Goal: Check status: Check status

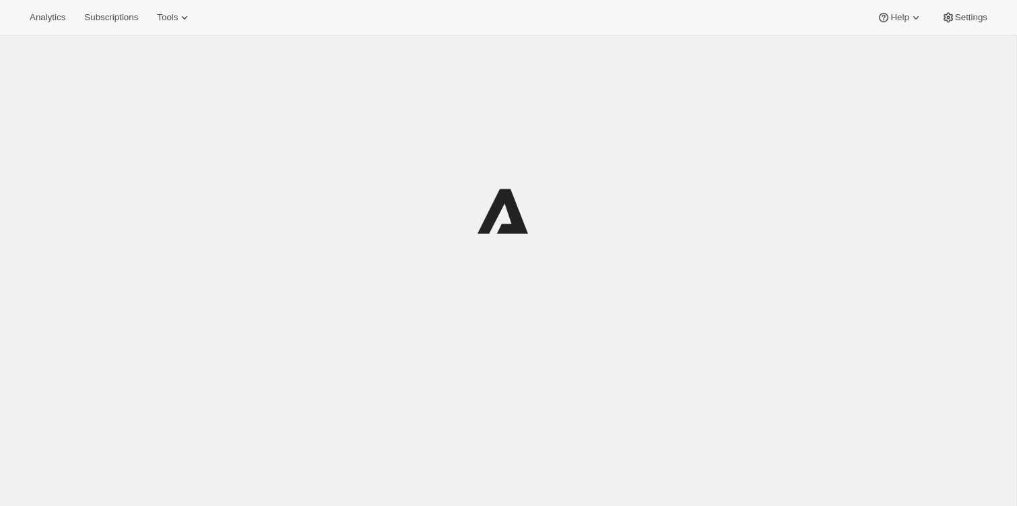
scroll to position [36, 0]
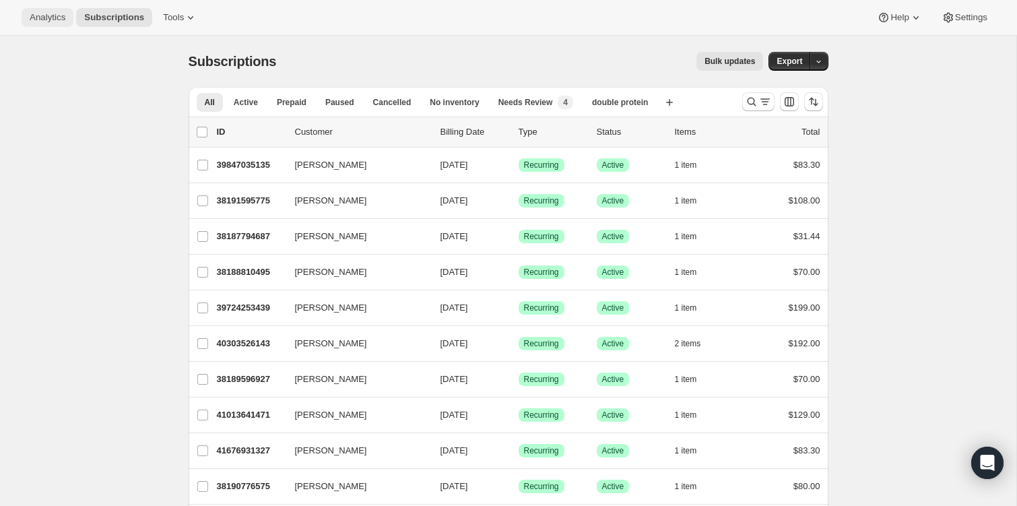
click at [42, 17] on span "Analytics" at bounding box center [48, 17] width 36 height 11
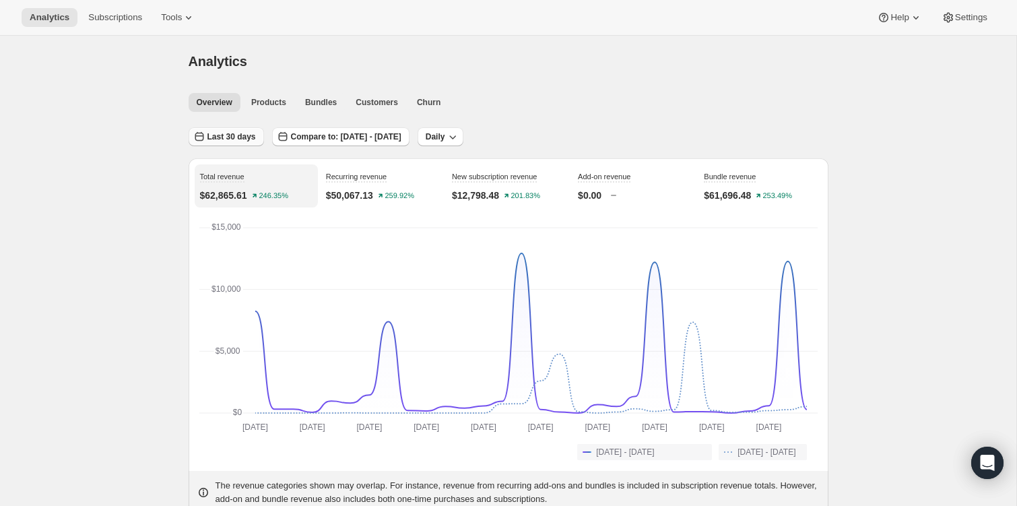
click at [251, 145] on button "Last 30 days" at bounding box center [226, 136] width 75 height 19
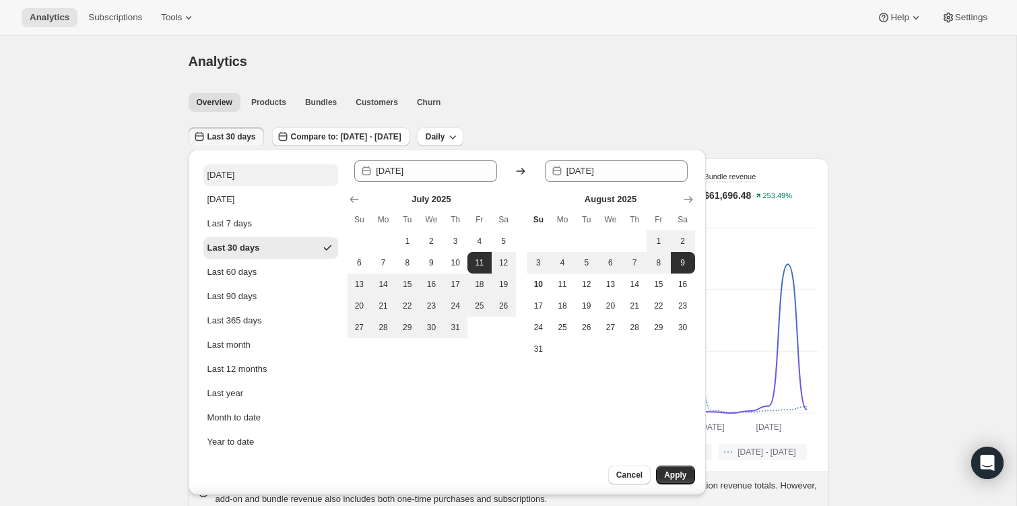
click at [243, 168] on button "[DATE]" at bounding box center [270, 175] width 135 height 22
type input "[DATE]"
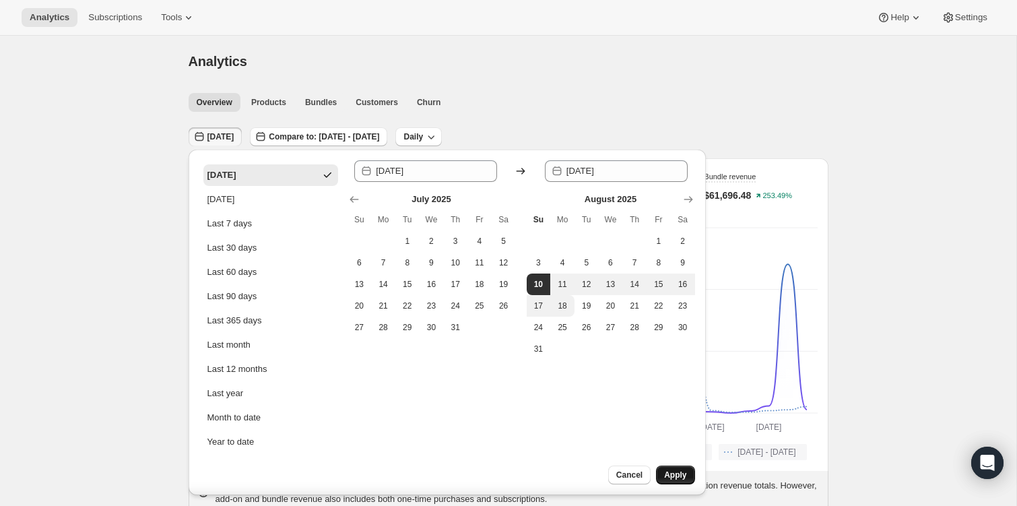
click at [684, 472] on span "Apply" at bounding box center [675, 475] width 22 height 11
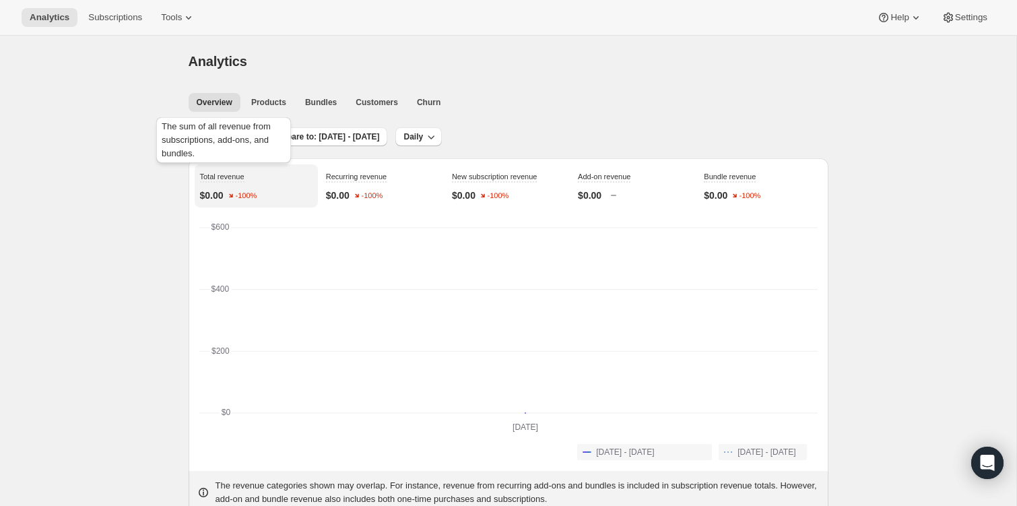
click at [230, 140] on div "The sum of all revenue from subscriptions, add-ons, and bundles." at bounding box center [224, 143] width 140 height 57
click at [226, 137] on span "[DATE]" at bounding box center [221, 136] width 27 height 11
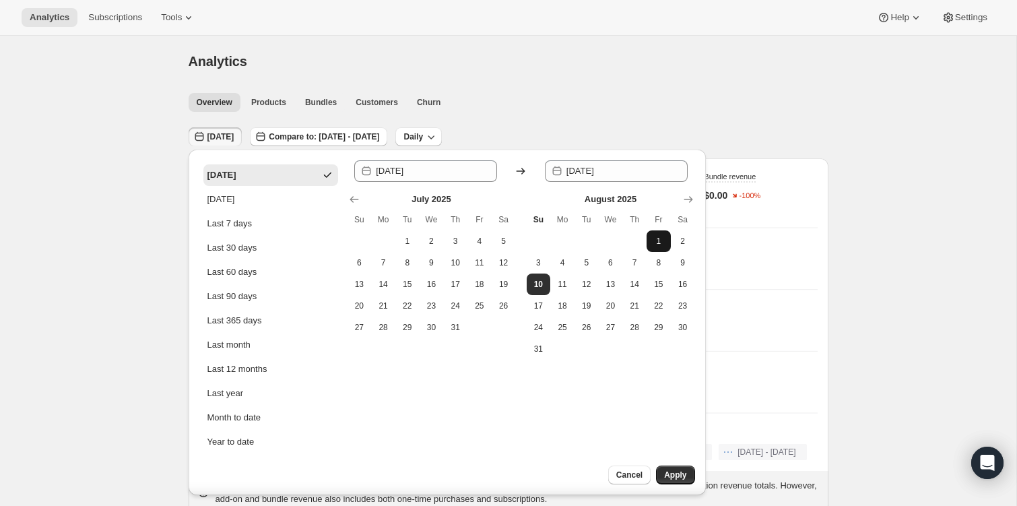
click at [652, 239] on button "1" at bounding box center [659, 241] width 24 height 22
type input "[DATE]"
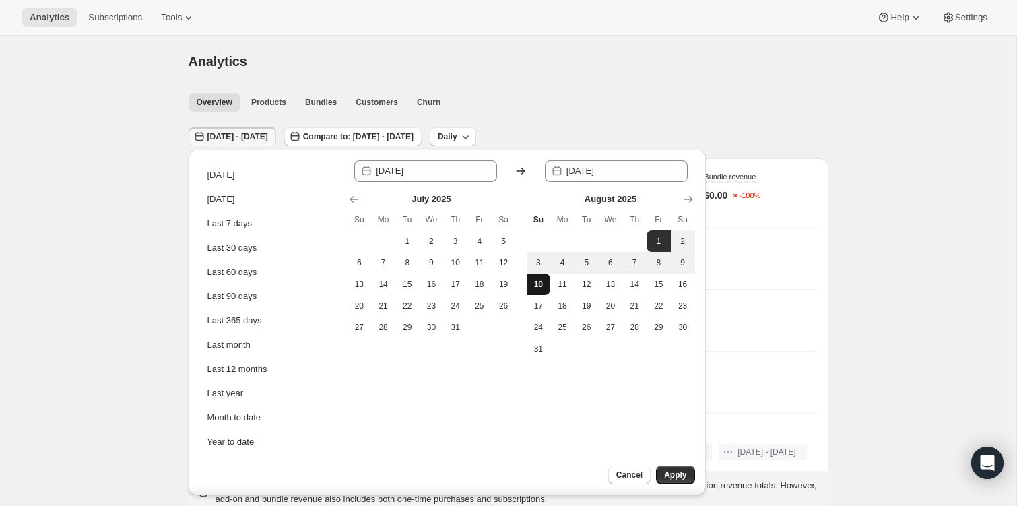
click at [536, 290] on button "10" at bounding box center [539, 285] width 24 height 22
type input "[DATE]"
click at [671, 468] on button "Apply" at bounding box center [675, 475] width 38 height 19
